Goal: Information Seeking & Learning: Learn about a topic

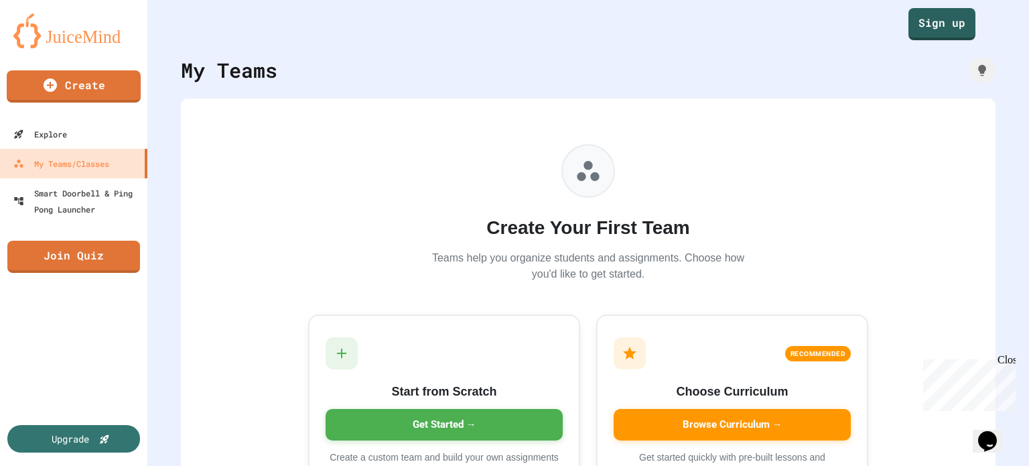
scroll to position [44, 0]
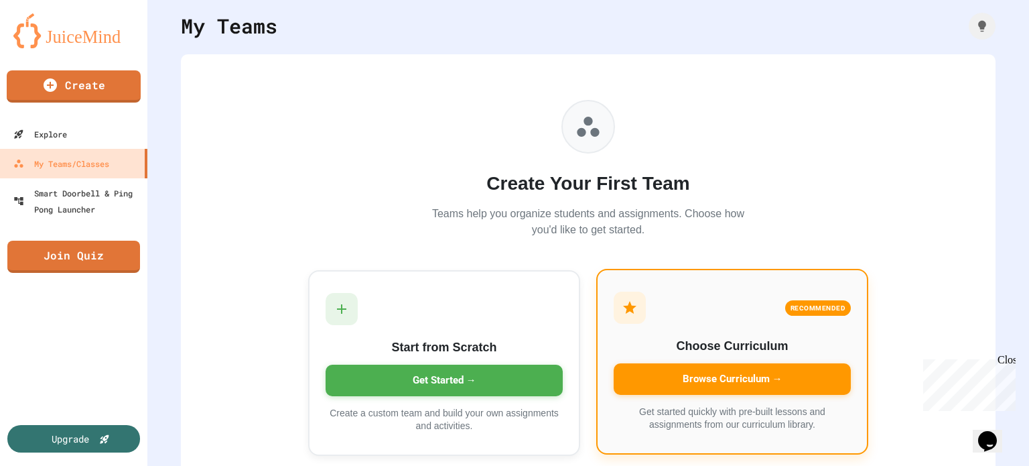
click at [748, 377] on div "Browse Curriculum →" at bounding box center [732, 378] width 237 height 31
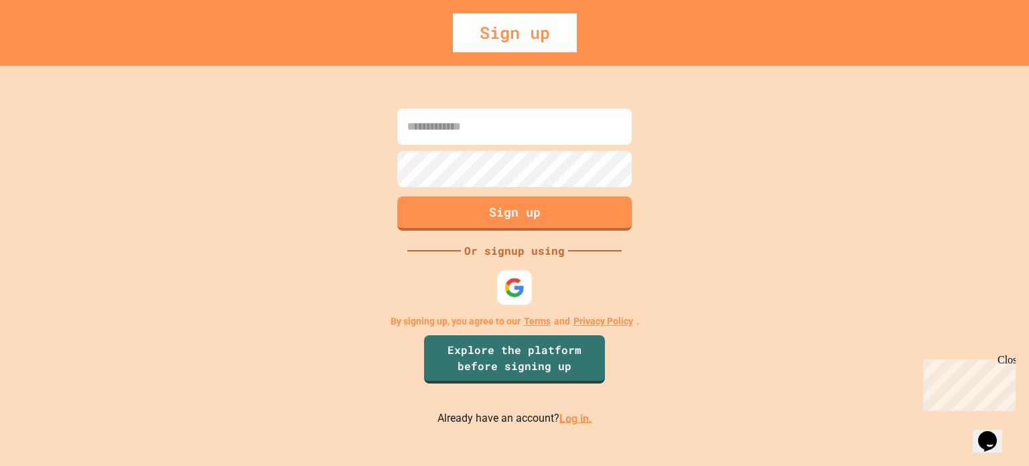
click at [475, 317] on p "By signing up, you agree to our Terms and Privacy Policy ." at bounding box center [515, 321] width 249 height 14
click at [516, 278] on img at bounding box center [515, 287] width 22 height 22
click at [1007, 361] on div "Close" at bounding box center [1006, 362] width 17 height 17
click at [517, 280] on img at bounding box center [515, 287] width 22 height 22
drag, startPoint x: 801, startPoint y: 251, endPoint x: 801, endPoint y: 262, distance: 10.7
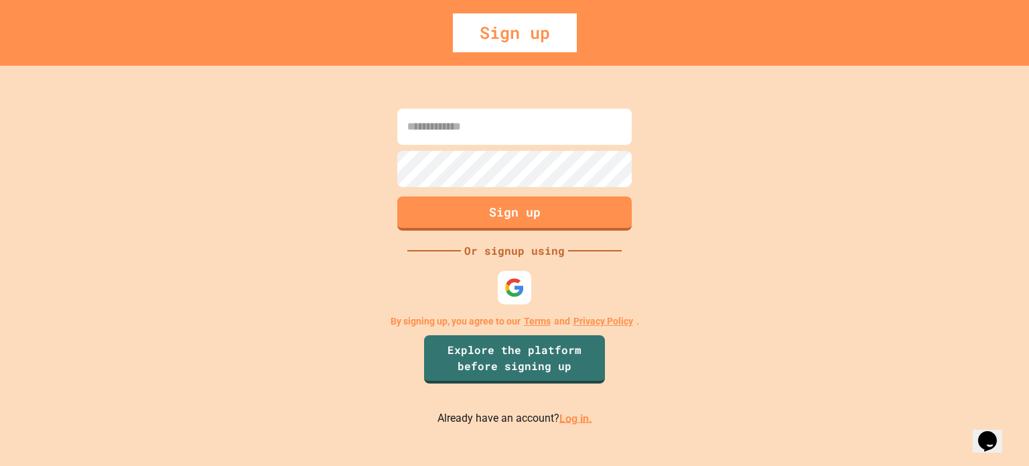
click at [801, 260] on div "Sign up Or signup using By signing up, you agree to our Terms and Privacy Polic…" at bounding box center [514, 266] width 1029 height 400
click at [571, 421] on link "Log in." at bounding box center [576, 417] width 33 height 13
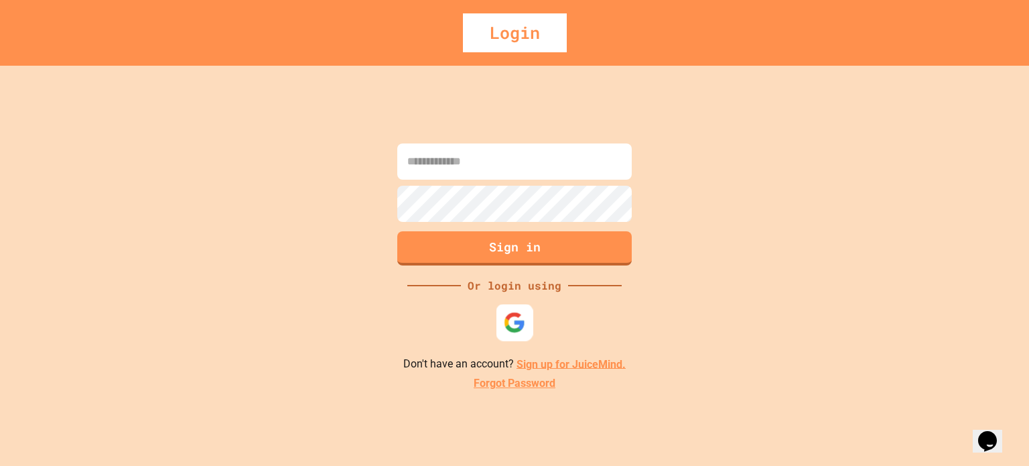
click at [512, 324] on img at bounding box center [515, 322] width 22 height 22
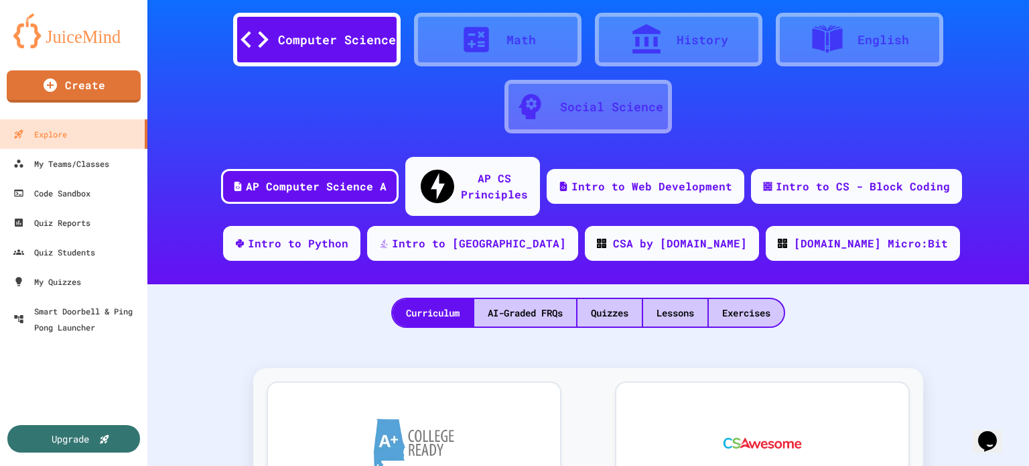
scroll to position [89, 0]
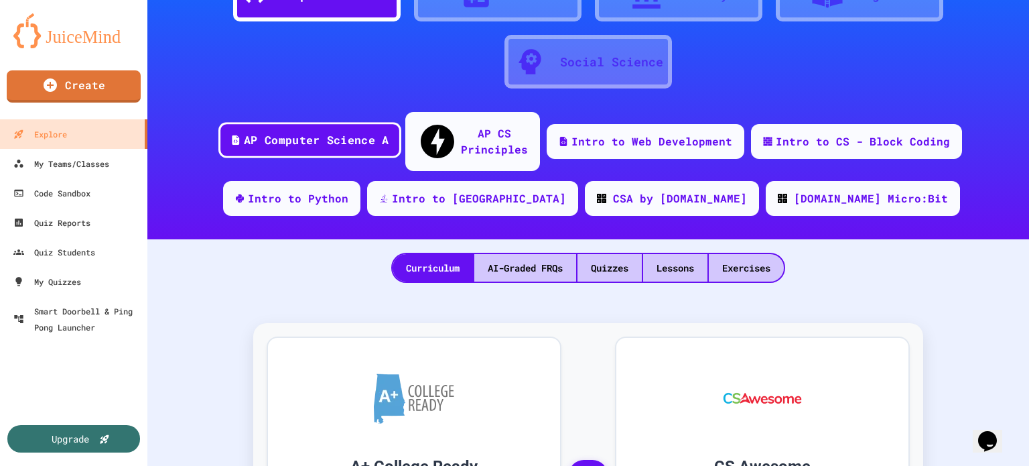
click at [327, 132] on div "AP Computer Science A" at bounding box center [316, 140] width 145 height 17
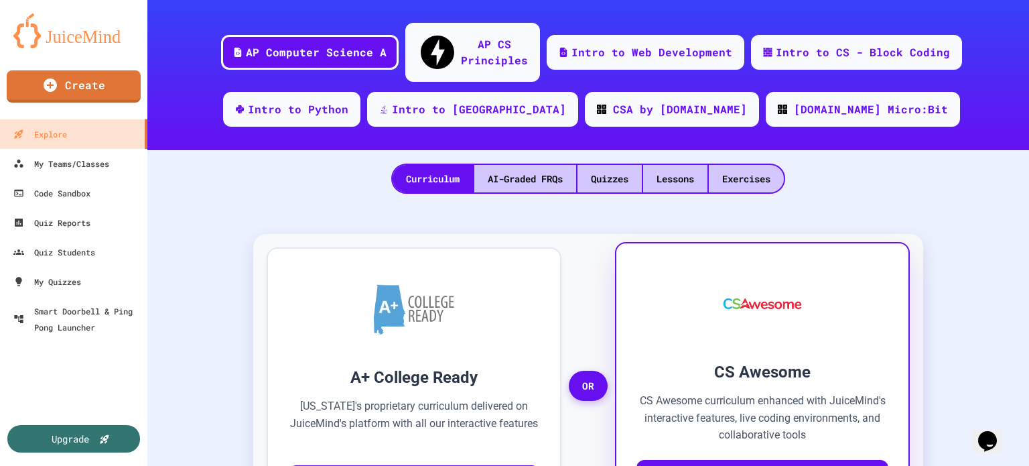
scroll to position [134, 0]
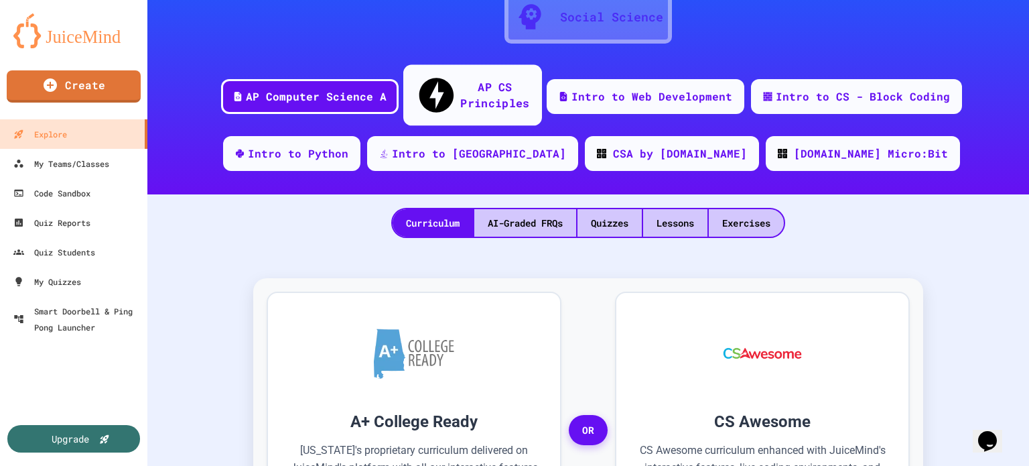
click at [474, 85] on div "AP CS Principles" at bounding box center [494, 94] width 69 height 33
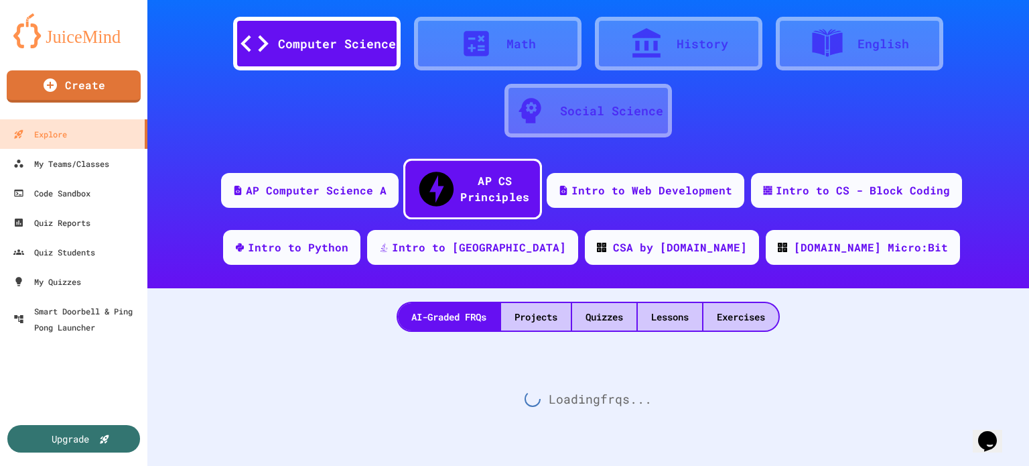
scroll to position [25, 0]
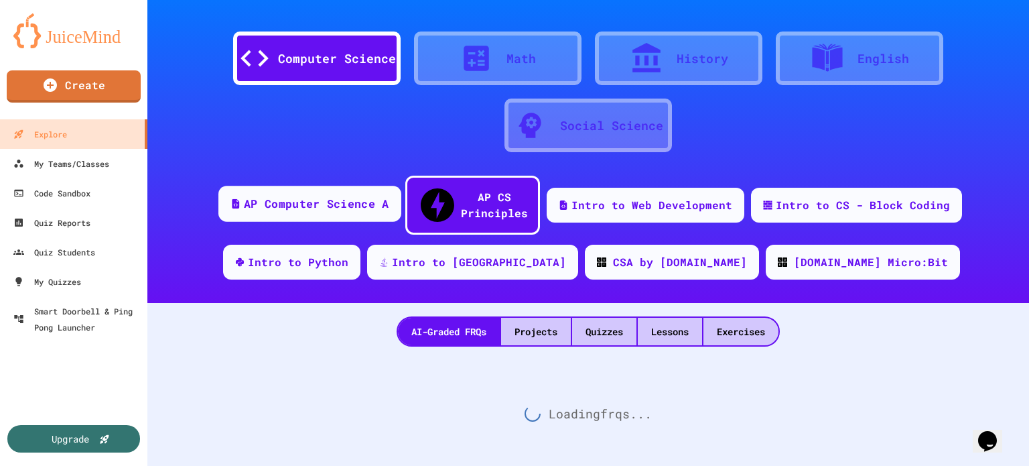
click at [303, 197] on div "AP Computer Science A" at bounding box center [316, 204] width 145 height 17
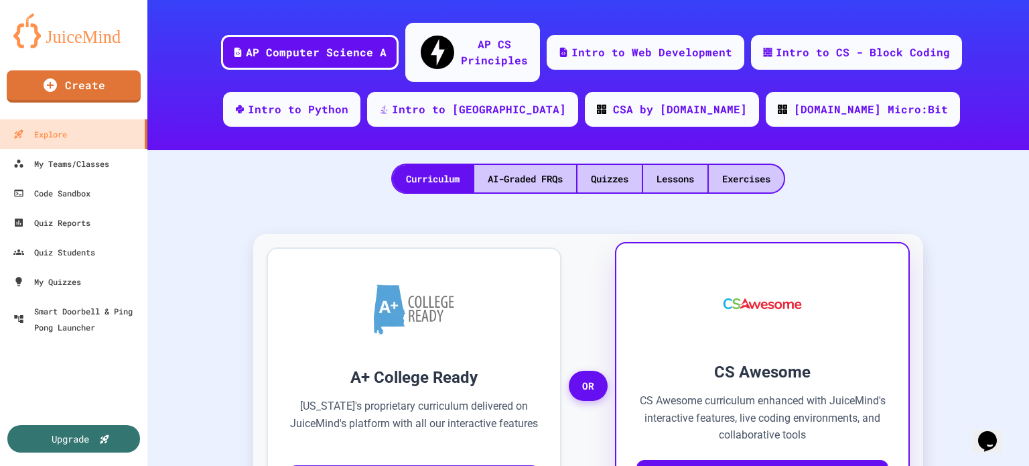
scroll to position [268, 0]
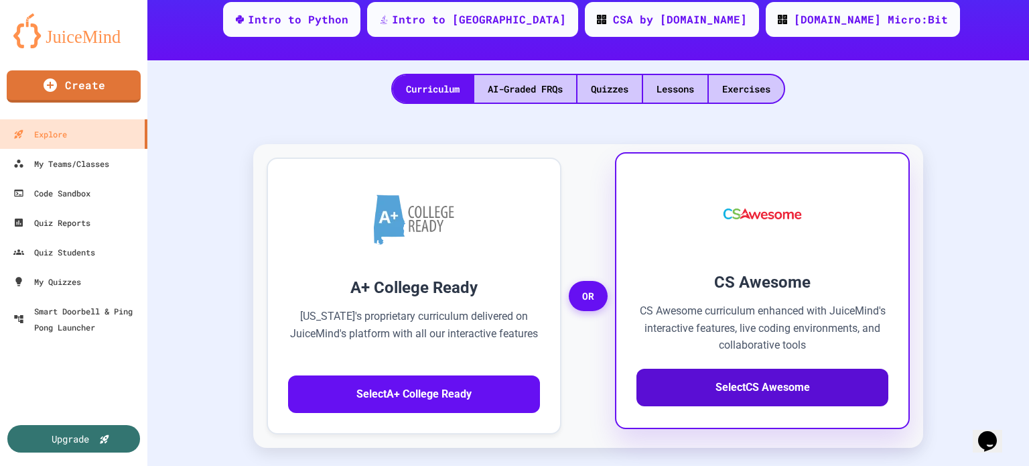
click at [750, 369] on button "Select CS Awesome" at bounding box center [763, 388] width 252 height 38
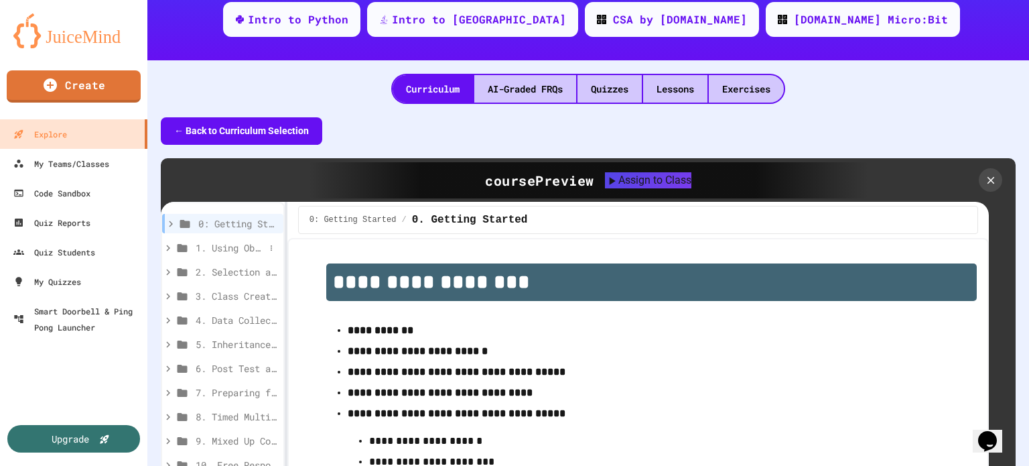
click at [239, 238] on div "1. Using Objects and Methods" at bounding box center [222, 247] width 121 height 19
click at [249, 265] on span "1.1. Introduction to Algorithms, Programming, and Compilers" at bounding box center [233, 272] width 62 height 14
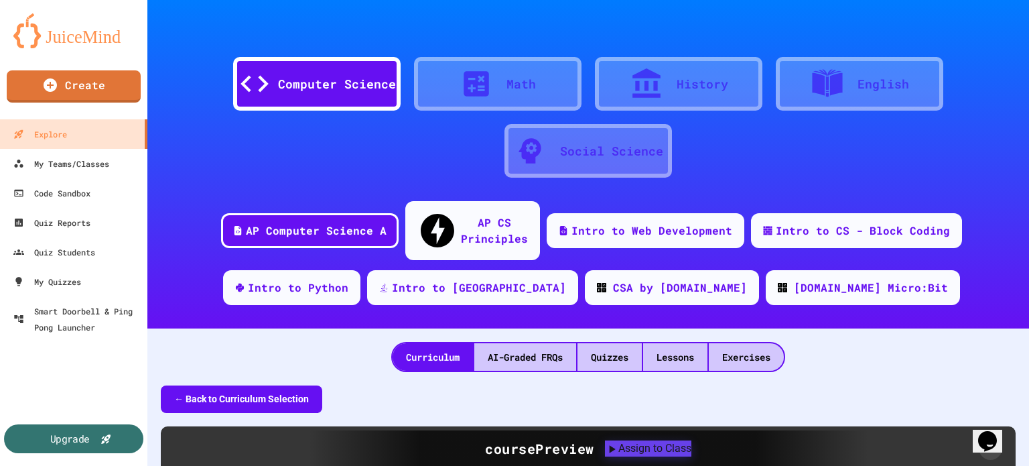
click at [58, 436] on div "Upgrade" at bounding box center [70, 438] width 40 height 15
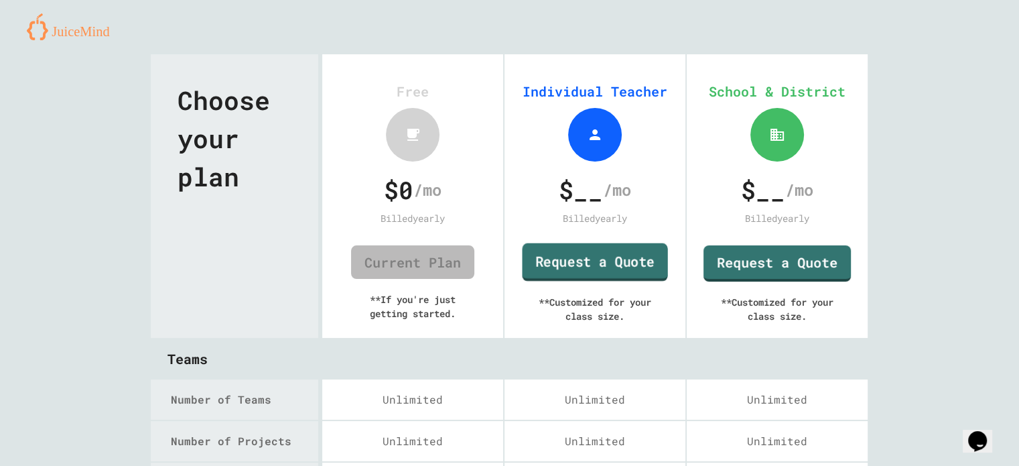
click at [586, 273] on link "Request a Quote" at bounding box center [594, 262] width 145 height 38
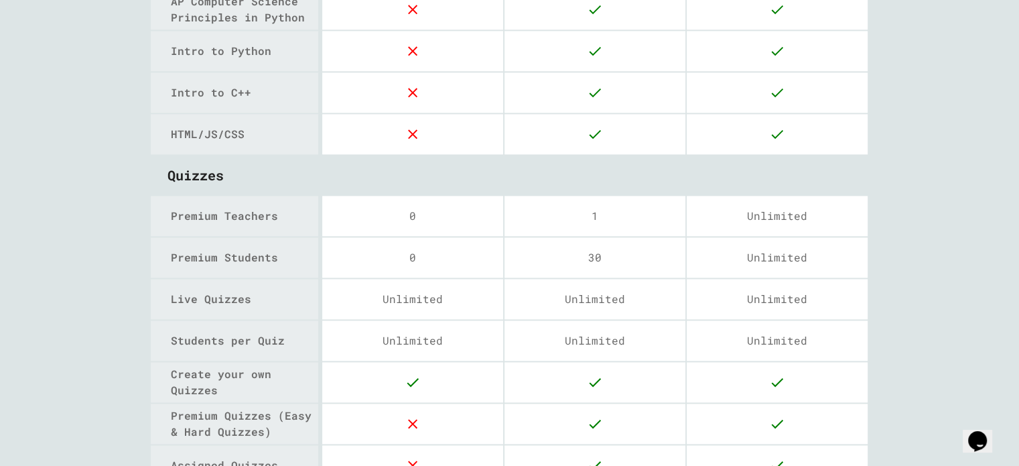
scroll to position [1674, 0]
